Goal: Task Accomplishment & Management: Complete application form

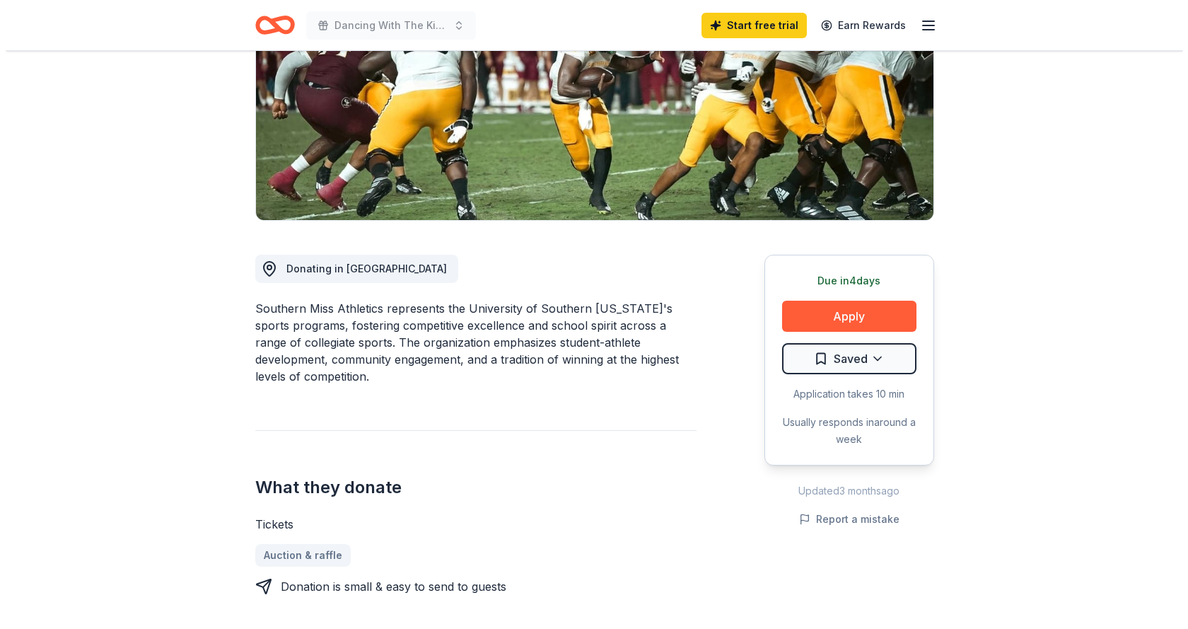
scroll to position [283, 0]
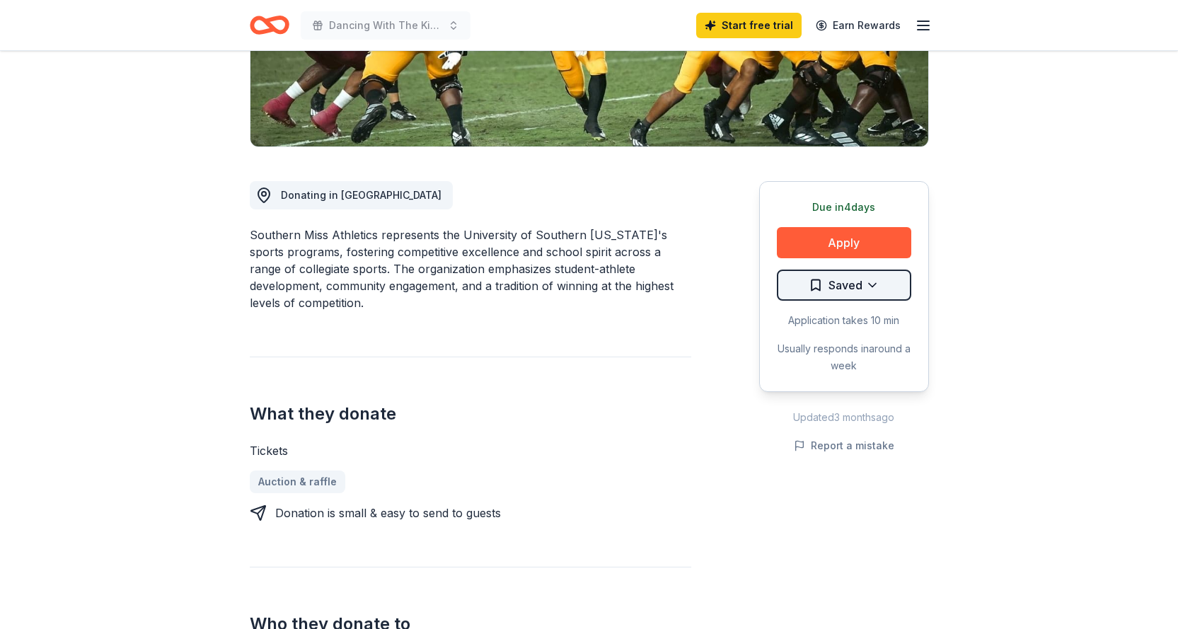
click at [877, 286] on html "Dancing With The King Start free trial Earn Rewards Due in 4 days Share Souther…" at bounding box center [589, 31] width 1178 height 629
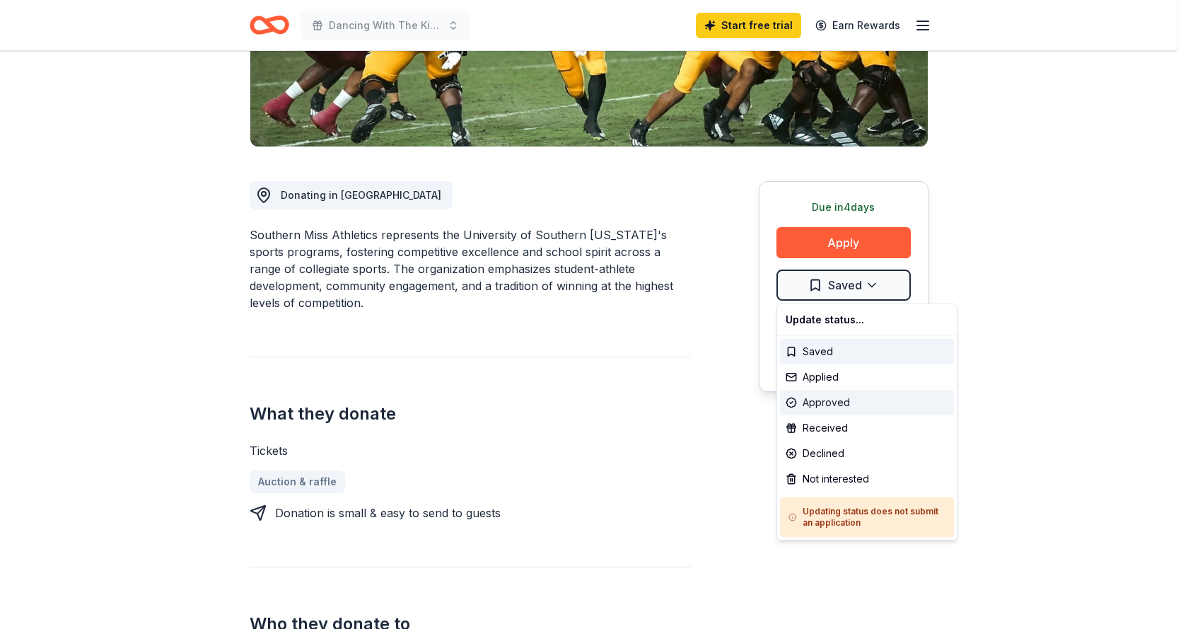
click at [853, 404] on div "Approved" at bounding box center [867, 402] width 174 height 25
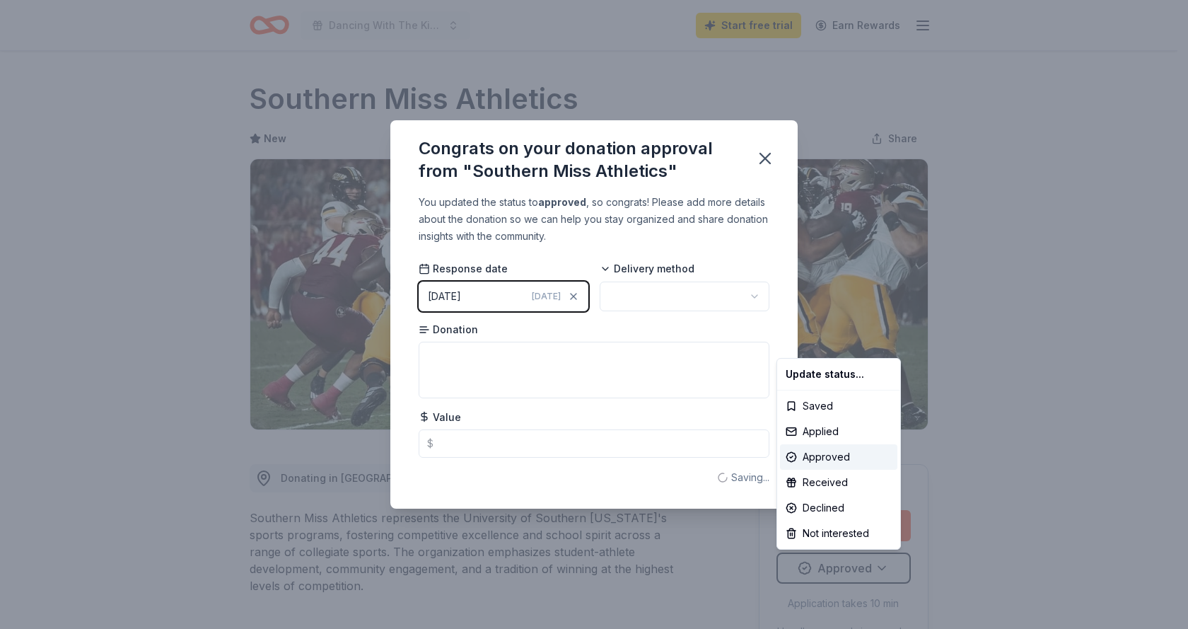
scroll to position [0, 0]
click at [767, 158] on html "Dancing With The King Start free trial Earn Rewards Due in 4 days Share Souther…" at bounding box center [594, 314] width 1188 height 629
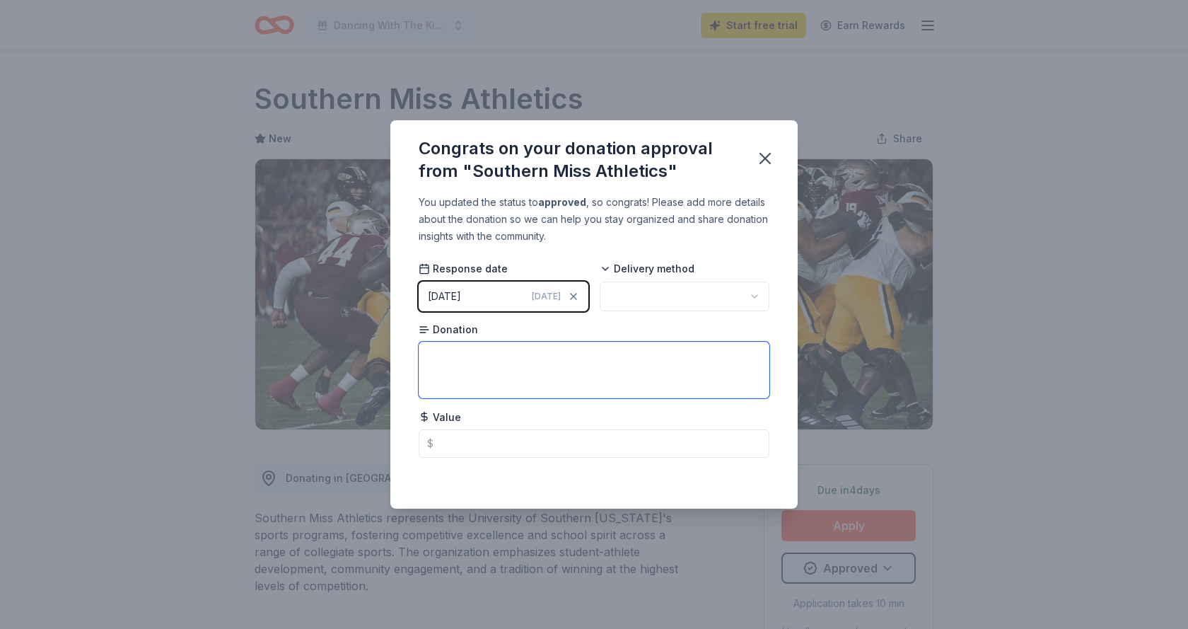
click at [493, 361] on textarea at bounding box center [594, 370] width 351 height 57
click at [765, 149] on icon "button" at bounding box center [765, 159] width 20 height 20
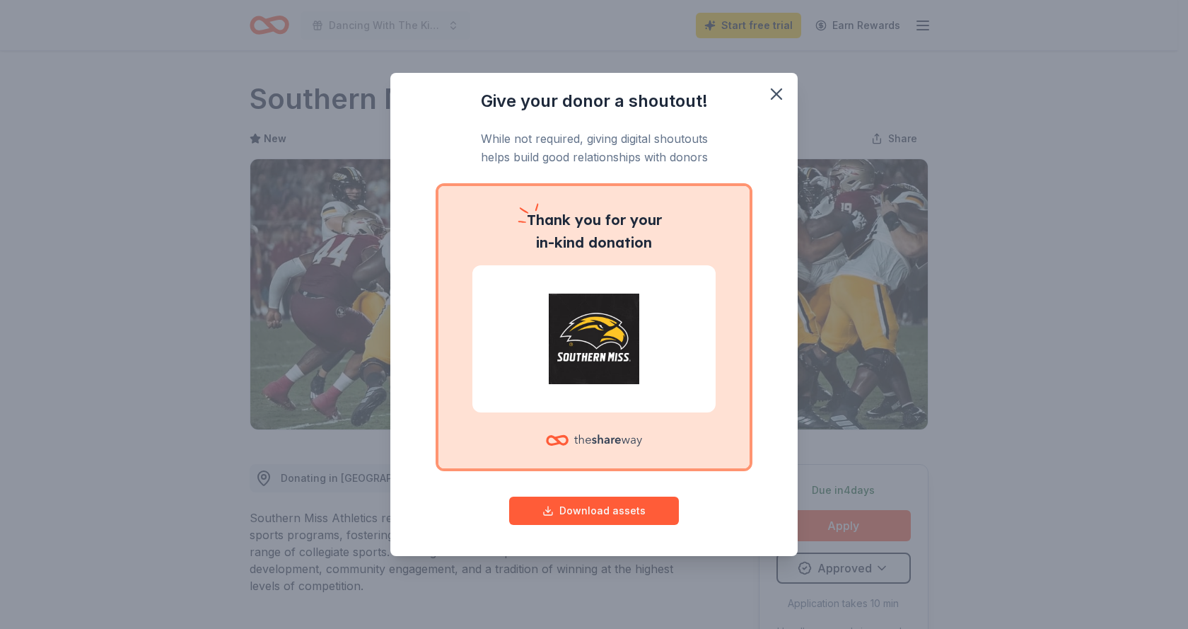
click at [873, 566] on div "Give your donor a shoutout! While not required, giving digital shoutouts helps …" at bounding box center [594, 314] width 1188 height 629
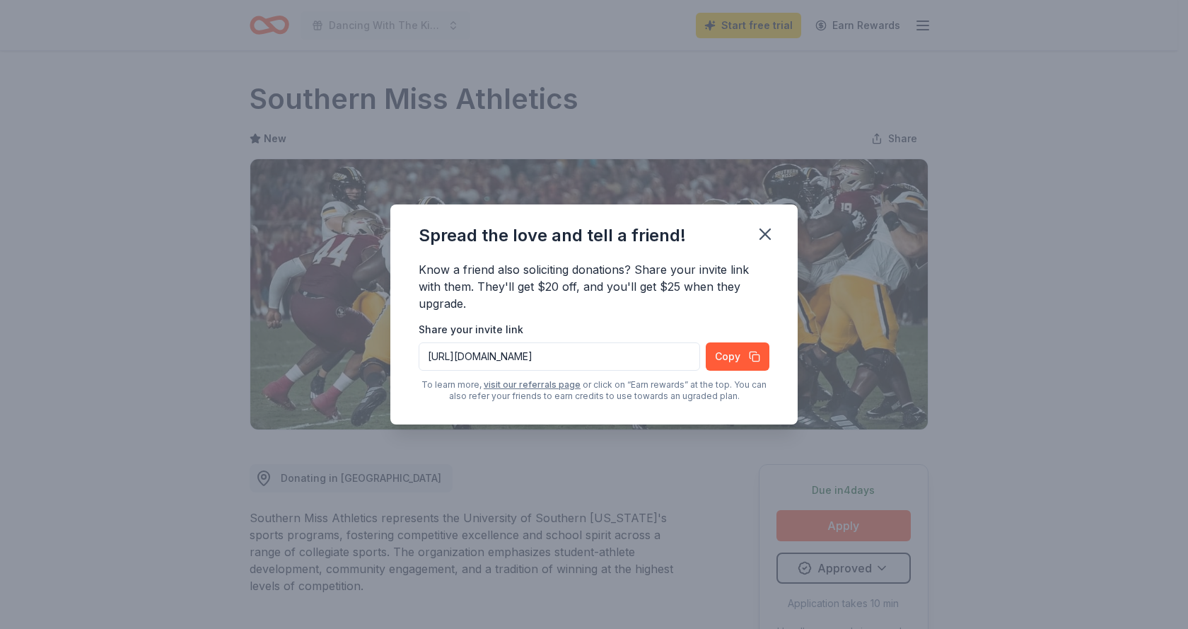
click at [884, 564] on div "Spread the love and tell a friend! Know a friend also soliciting donations? Sha…" at bounding box center [594, 314] width 1188 height 629
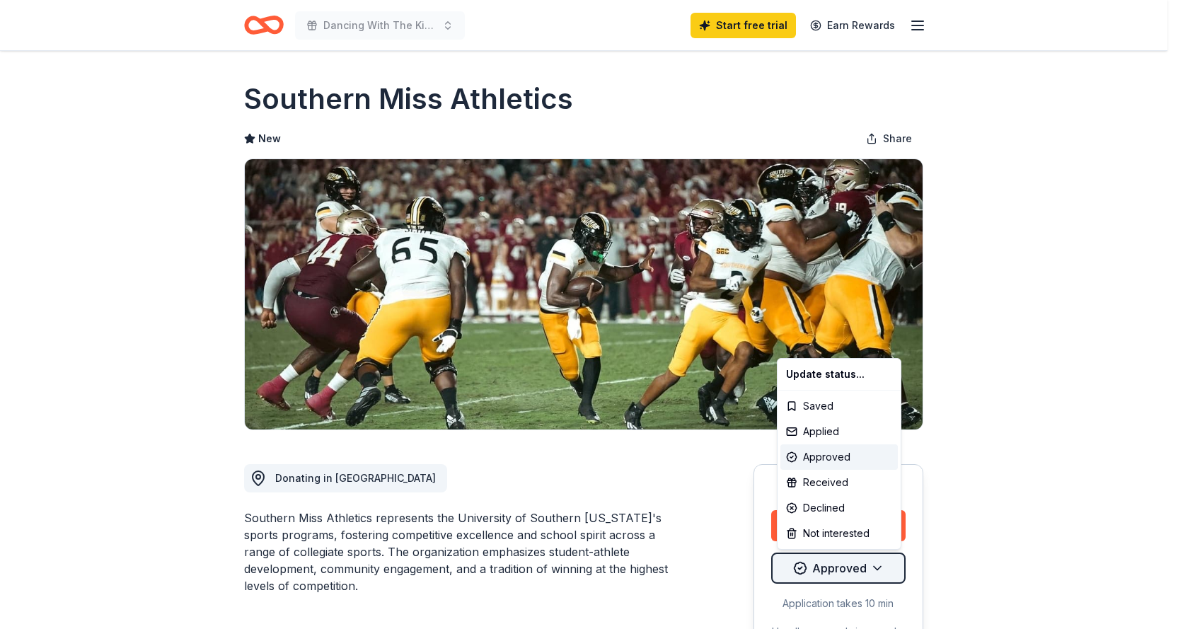
click at [884, 564] on html "Dancing With The King Start free trial Earn Rewards Due in 4 days Share Souther…" at bounding box center [589, 314] width 1178 height 629
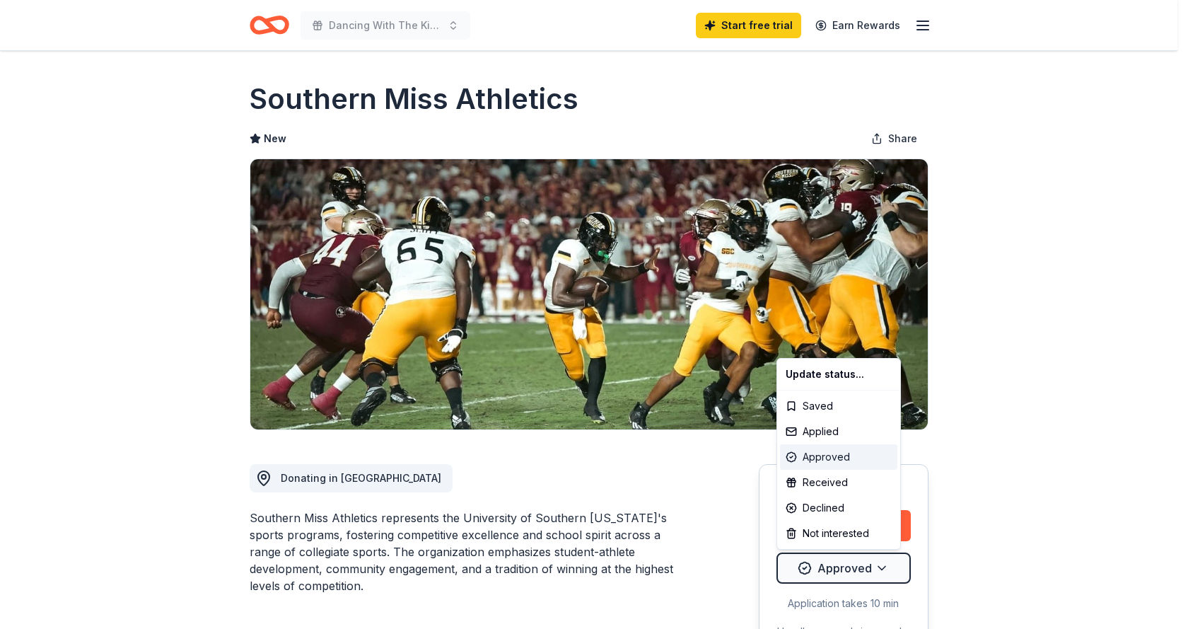
click at [857, 456] on div "Approved" at bounding box center [838, 456] width 117 height 25
click at [890, 572] on html "Dancing With The King Start free trial Earn Rewards Due in 4 days Share Souther…" at bounding box center [594, 314] width 1188 height 629
click at [837, 504] on div "Declined" at bounding box center [838, 507] width 117 height 25
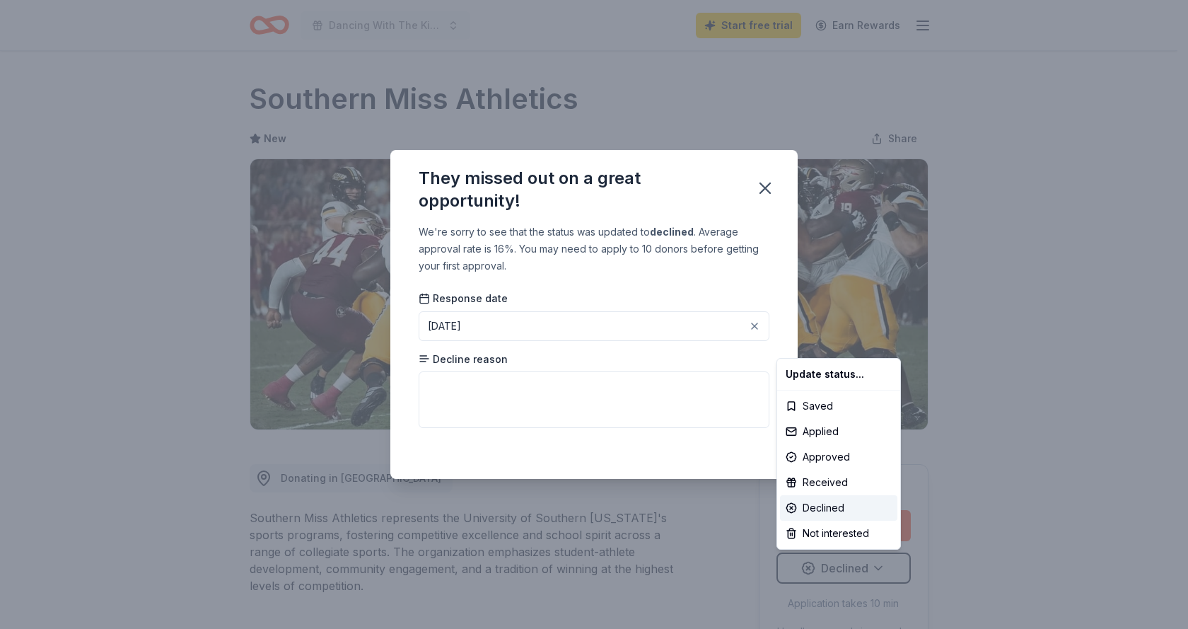
click at [765, 194] on html "Dancing With The King Start free trial Earn Rewards Due in 4 days Share Souther…" at bounding box center [594, 314] width 1188 height 629
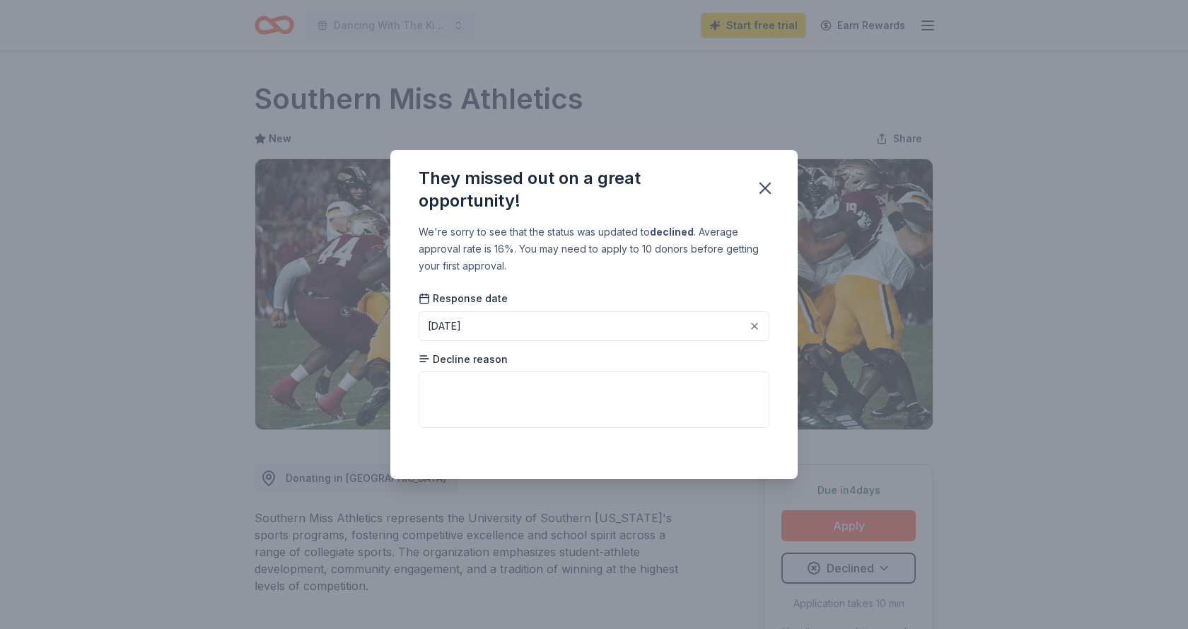
click at [857, 572] on div "They missed out on a great opportunity! We're sorry to see that the status was …" at bounding box center [594, 314] width 1188 height 629
click at [886, 570] on div "They missed out on a great opportunity! We're sorry to see that the status was …" at bounding box center [594, 314] width 1188 height 629
click at [763, 185] on icon "button" at bounding box center [765, 188] width 10 height 10
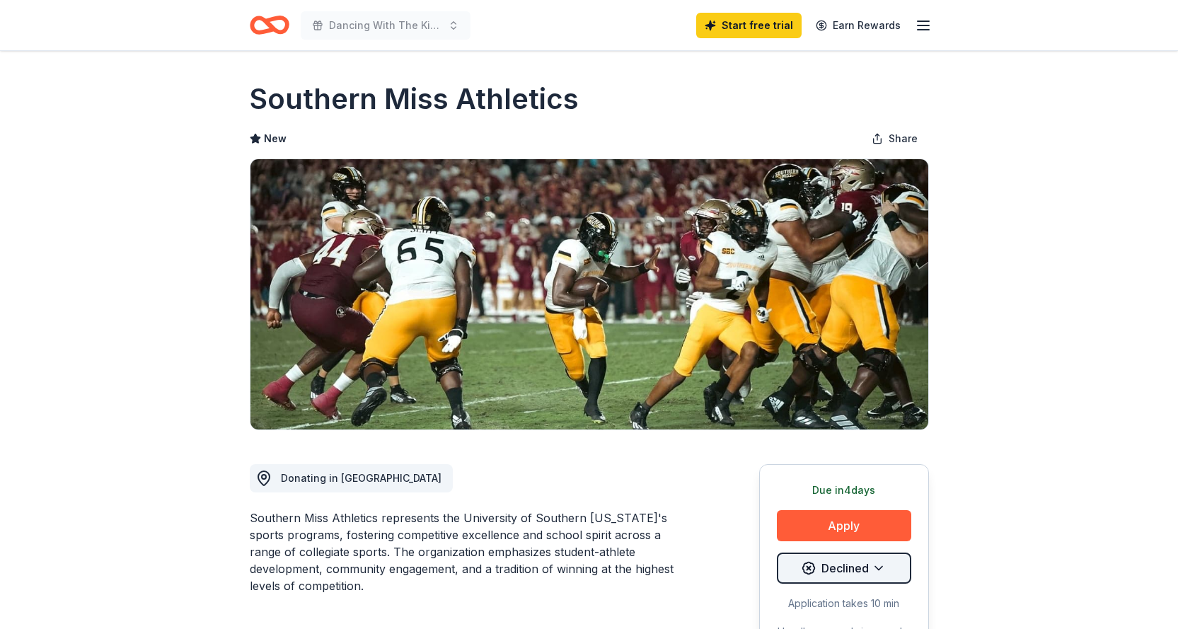
click at [887, 564] on html "Dancing With The King Start free trial Earn Rewards Due in 4 days Share Souther…" at bounding box center [589, 314] width 1178 height 629
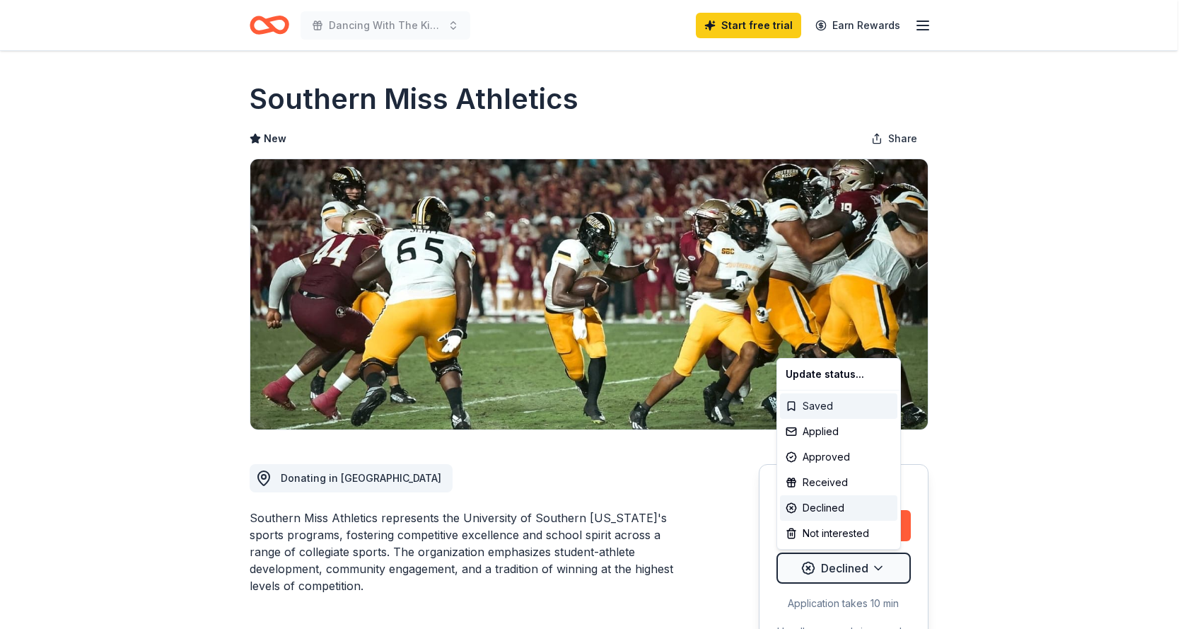
click at [852, 397] on div "Saved" at bounding box center [838, 405] width 117 height 25
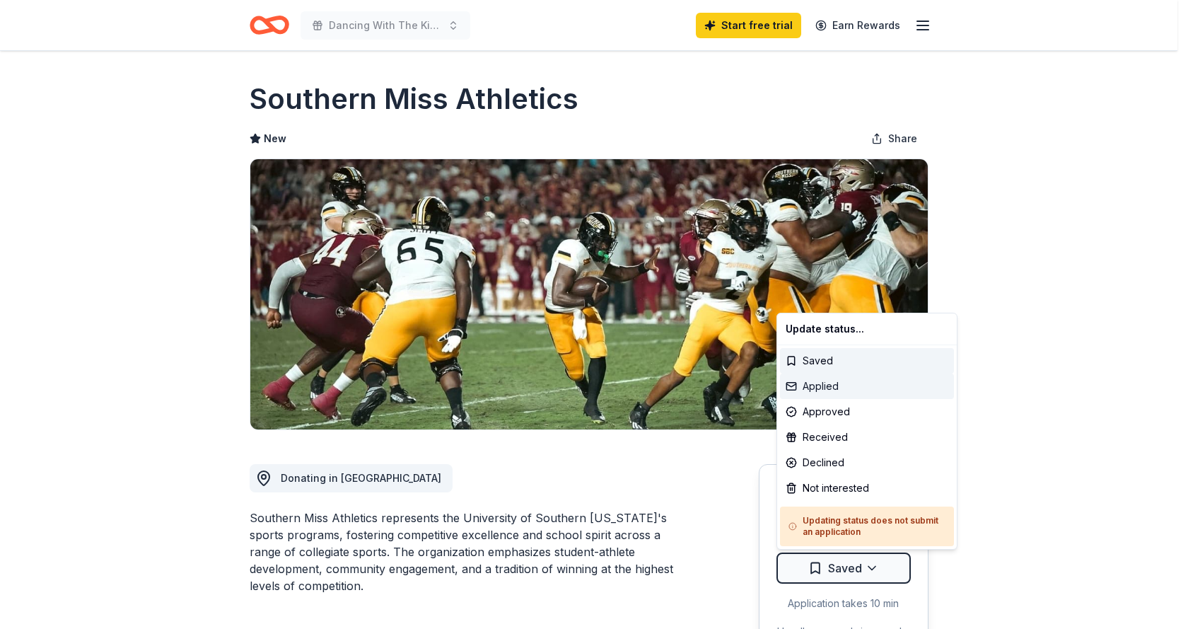
click at [845, 381] on div "Applied" at bounding box center [867, 385] width 174 height 25
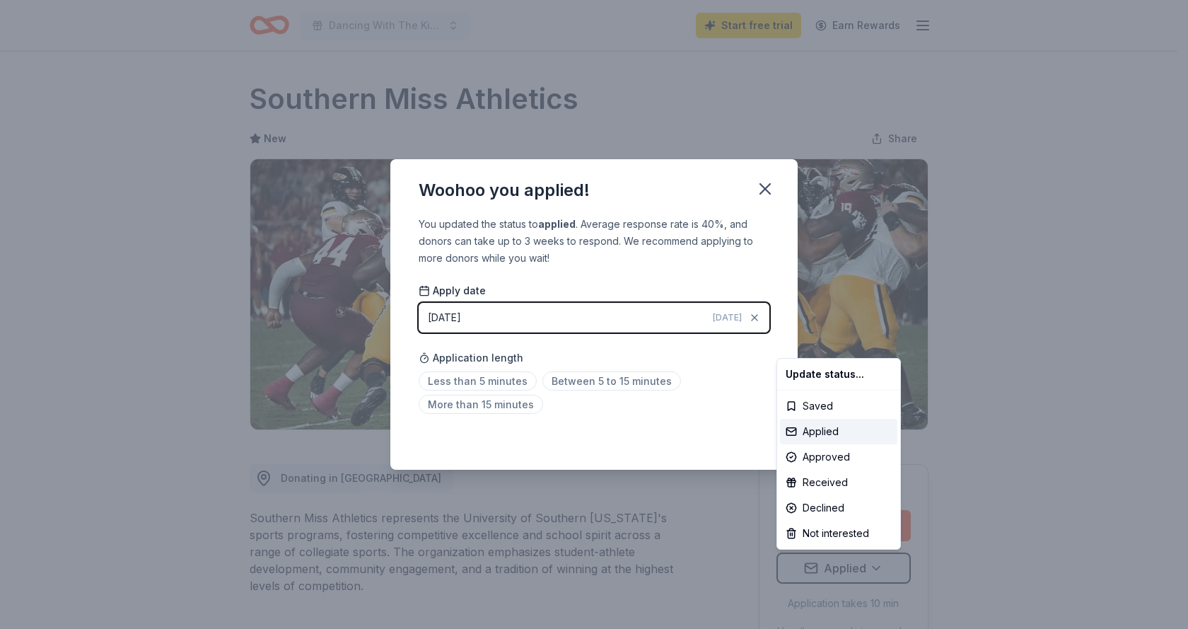
drag, startPoint x: 563, startPoint y: 511, endPoint x: 572, endPoint y: 504, distance: 11.0
click at [566, 507] on html "Dancing With The King Start free trial Earn Rewards Due in 4 days Share Souther…" at bounding box center [594, 314] width 1188 height 629
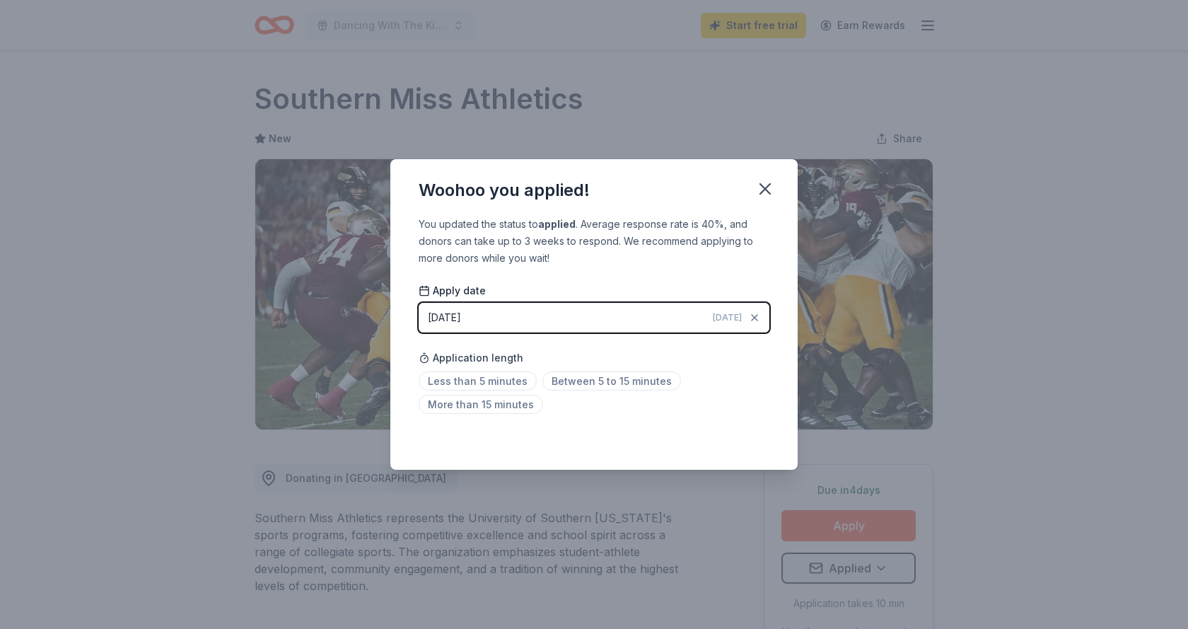
click at [576, 317] on button "09/22/2025 Today" at bounding box center [594, 318] width 351 height 30
